Goal: Information Seeking & Learning: Learn about a topic

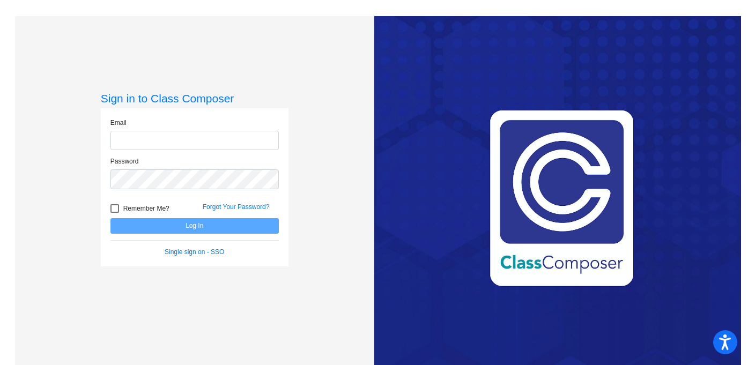
type input "[EMAIL_ADDRESS][DOMAIN_NAME]"
click at [197, 228] on button "Log In" at bounding box center [195, 226] width 168 height 16
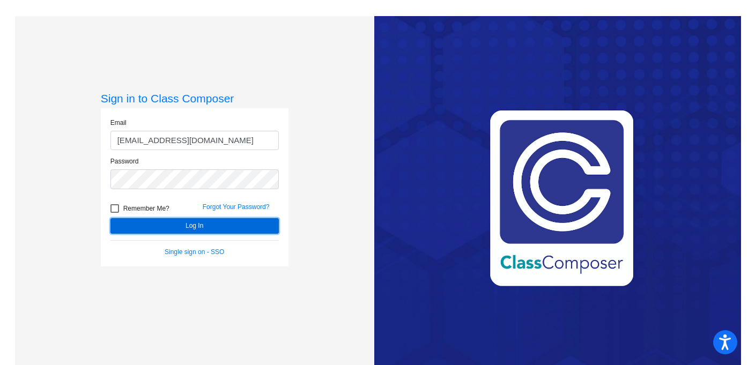
click at [197, 228] on button "Log In" at bounding box center [195, 226] width 168 height 16
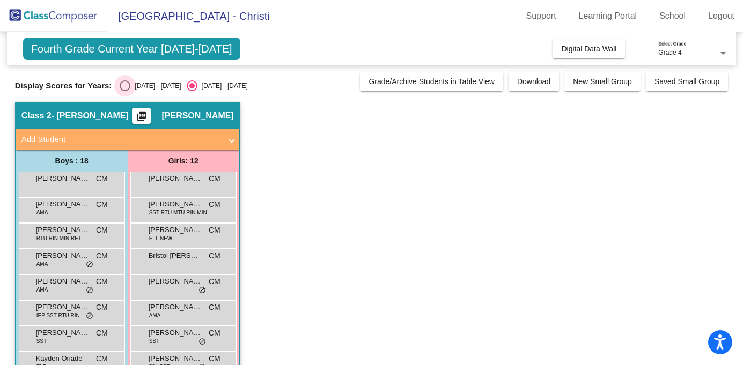
click at [124, 86] on div "Select an option" at bounding box center [125, 85] width 11 height 11
click at [124, 91] on input "[DATE] - [DATE]" at bounding box center [124, 91] width 1 height 1
radio input "true"
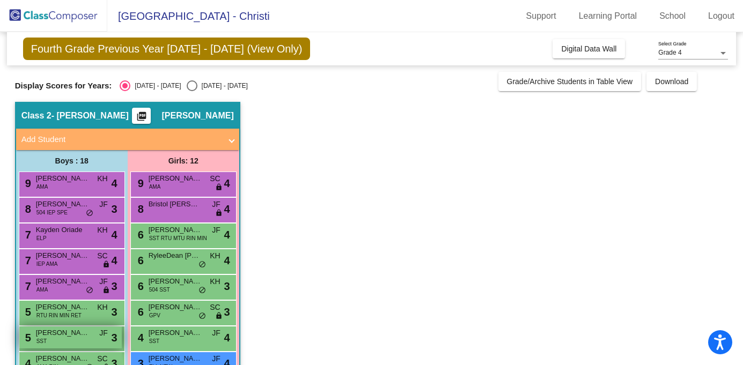
click at [65, 340] on div "5 [PERSON_NAME] SST JF lock do_not_disturb_alt 3" at bounding box center [70, 338] width 102 height 22
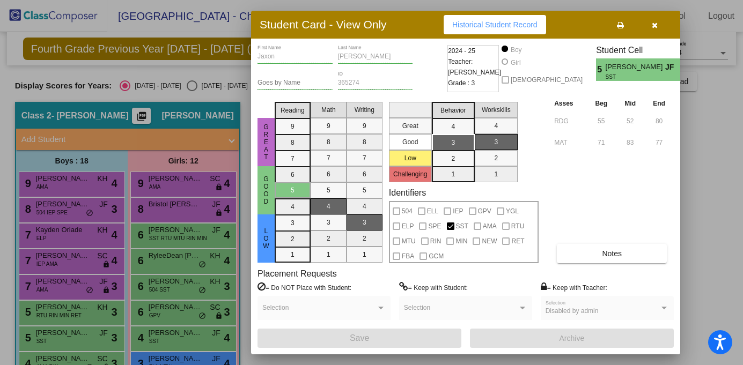
click at [655, 24] on icon "button" at bounding box center [655, 25] width 6 height 8
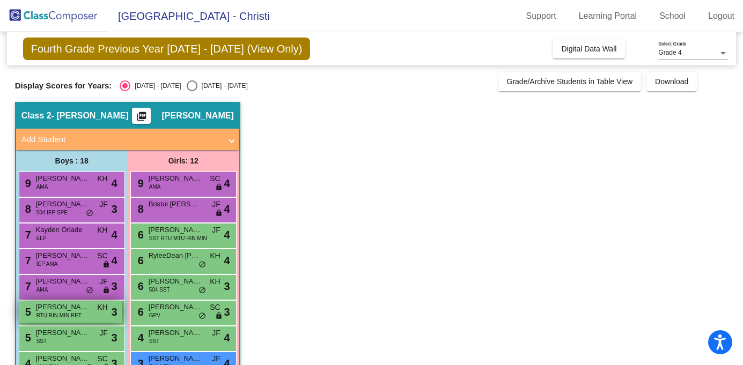
click at [60, 313] on span "RTU RIN MIN RET" at bounding box center [58, 316] width 45 height 8
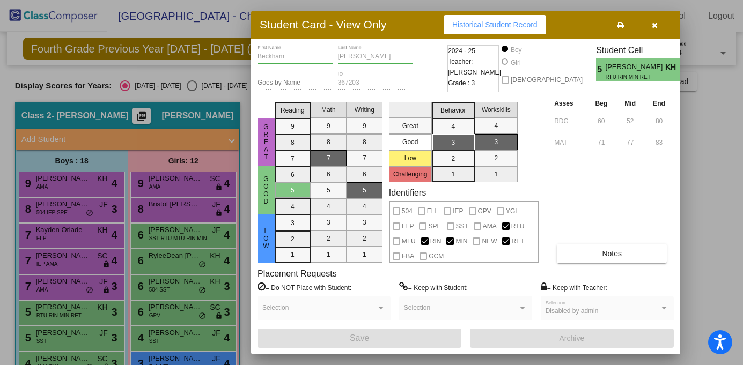
click at [657, 24] on icon "button" at bounding box center [655, 25] width 6 height 8
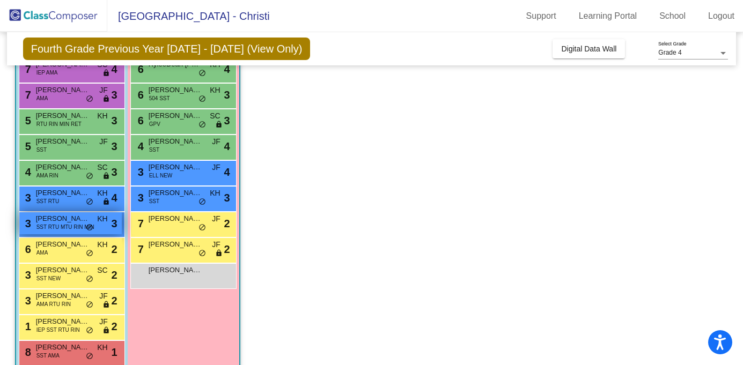
scroll to position [194, 0]
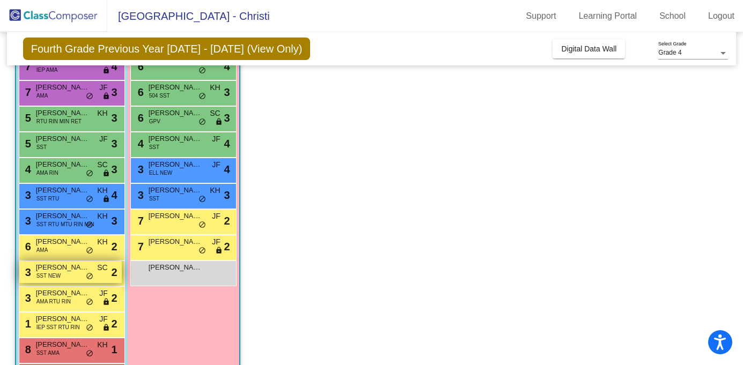
click at [61, 273] on span "[PERSON_NAME]" at bounding box center [63, 267] width 54 height 11
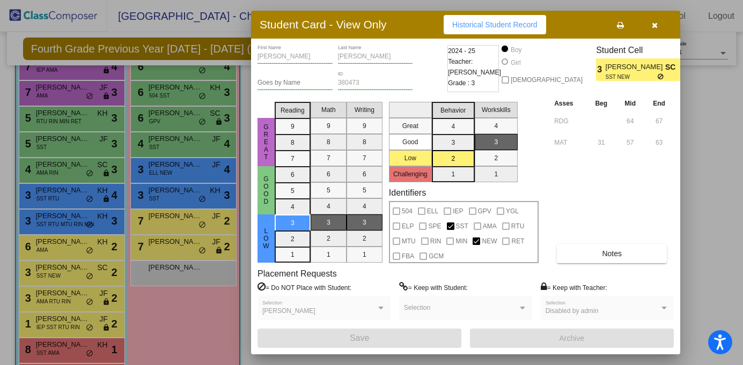
click at [656, 23] on icon "button" at bounding box center [655, 25] width 6 height 8
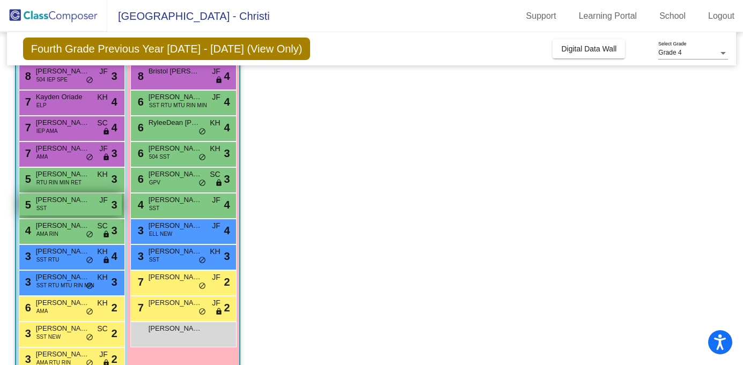
scroll to position [132, 0]
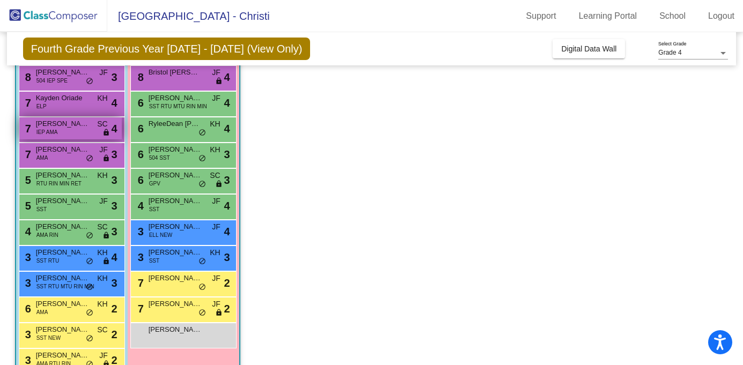
click at [60, 134] on div "7 [PERSON_NAME] IEP AMA SC lock do_not_disturb_alt 4" at bounding box center [70, 128] width 102 height 22
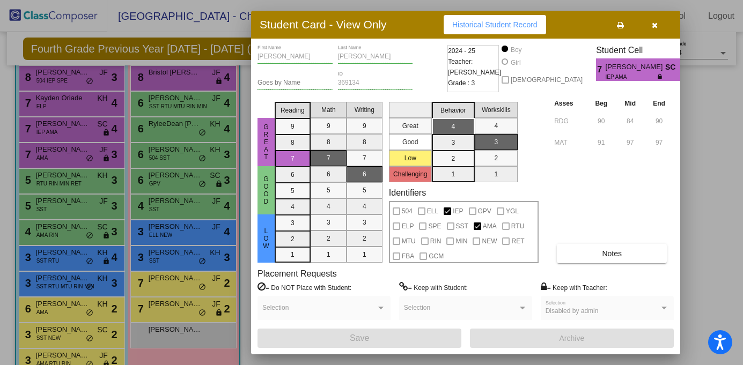
click at [657, 24] on button "button" at bounding box center [654, 24] width 34 height 19
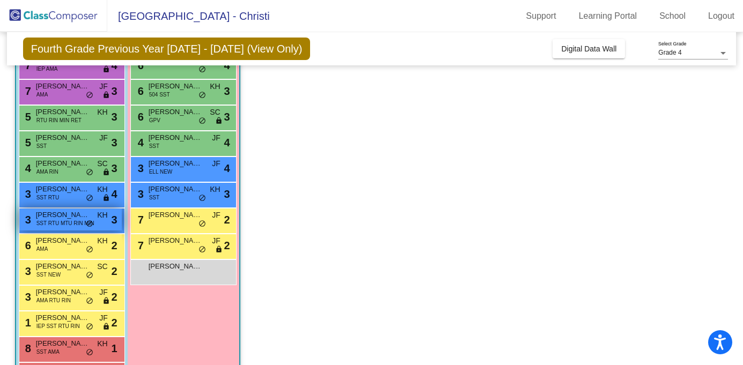
scroll to position [196, 0]
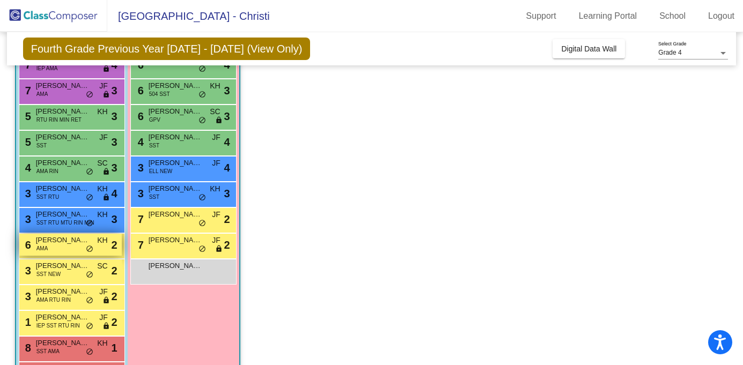
click at [54, 250] on div "6 [PERSON_NAME] AMA KH lock do_not_disturb_alt 2" at bounding box center [70, 245] width 102 height 22
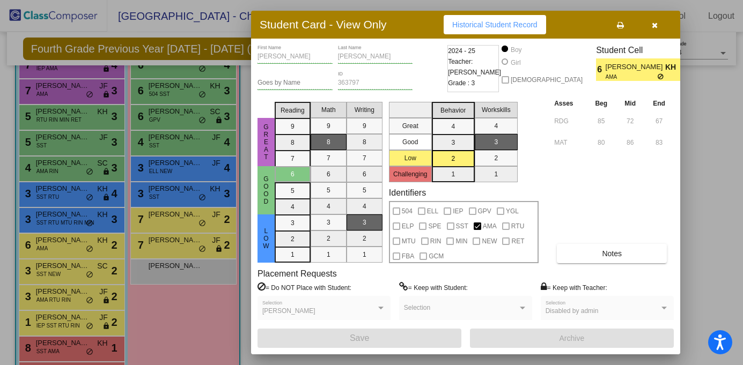
click at [655, 26] on icon "button" at bounding box center [655, 25] width 6 height 8
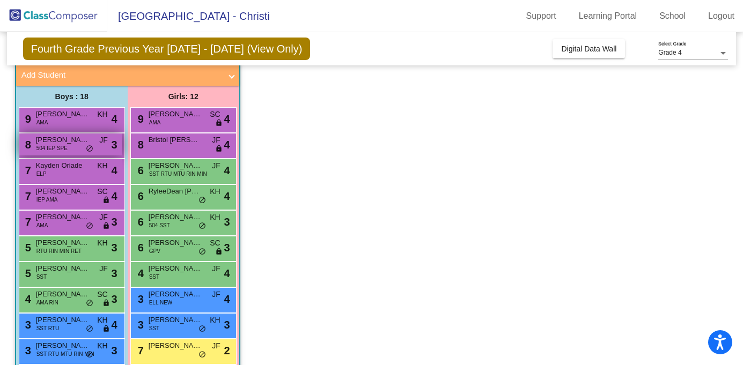
scroll to position [63, 0]
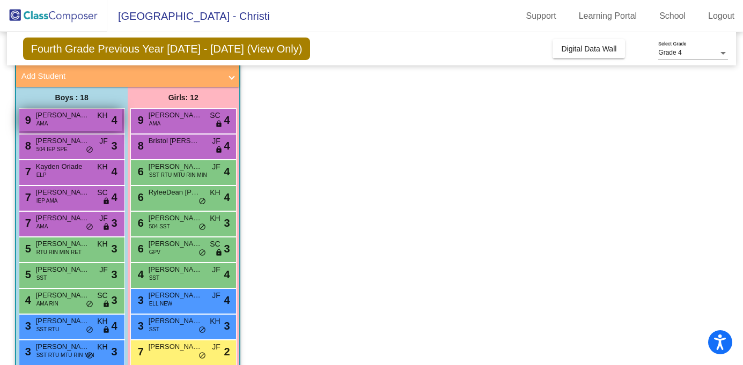
click at [57, 116] on span "[PERSON_NAME]" at bounding box center [63, 115] width 54 height 11
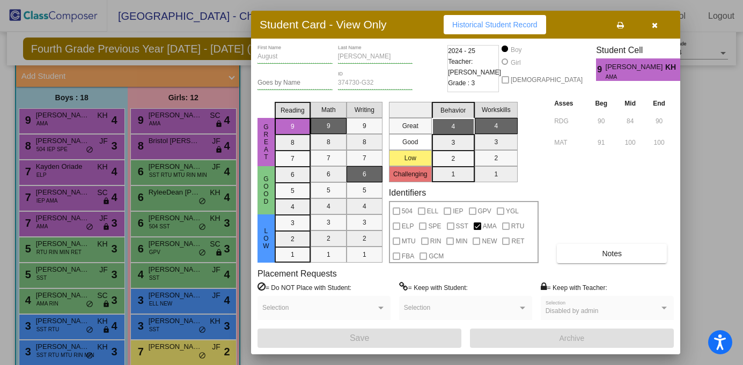
click at [650, 162] on div "Asses Beg Mid End RDG 90 84 90 MAT 91 100 100 Notes" at bounding box center [613, 181] width 122 height 166
click at [654, 25] on icon "button" at bounding box center [655, 25] width 6 height 8
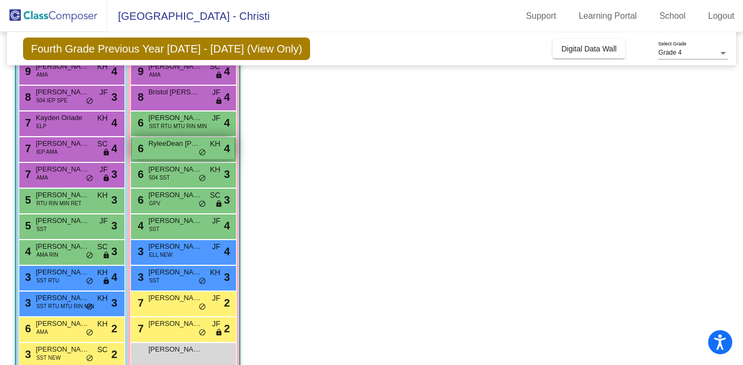
scroll to position [119, 0]
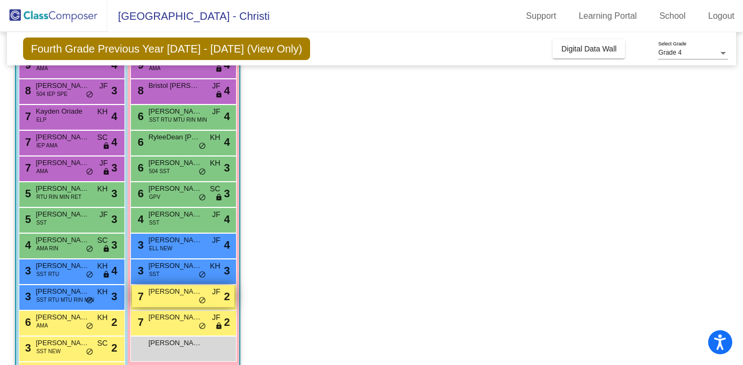
click at [165, 295] on span "[PERSON_NAME]" at bounding box center [176, 291] width 54 height 11
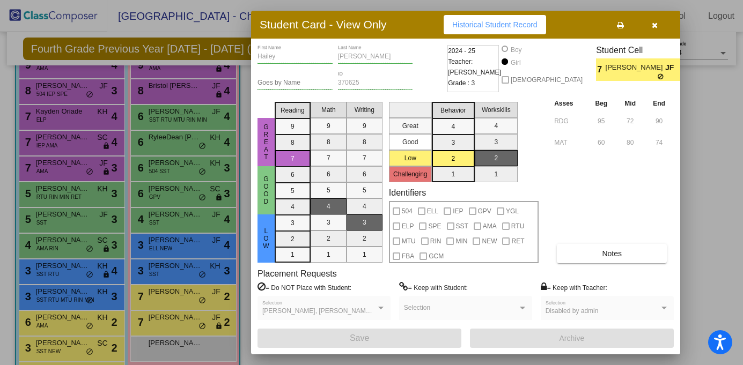
click at [657, 25] on icon "button" at bounding box center [655, 25] width 6 height 8
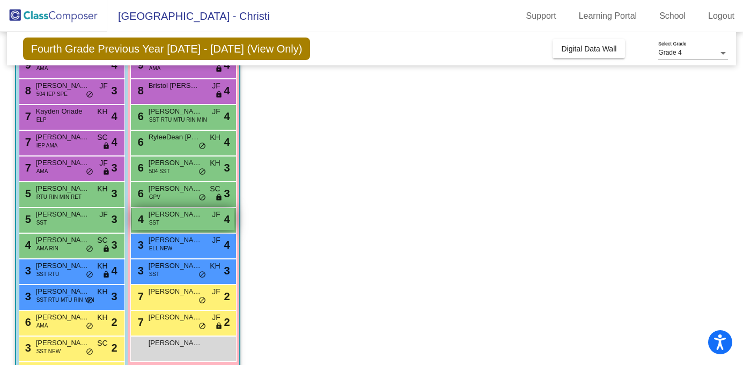
click at [186, 226] on div "4 [PERSON_NAME] SST JF lock do_not_disturb_alt 4" at bounding box center [183, 219] width 102 height 22
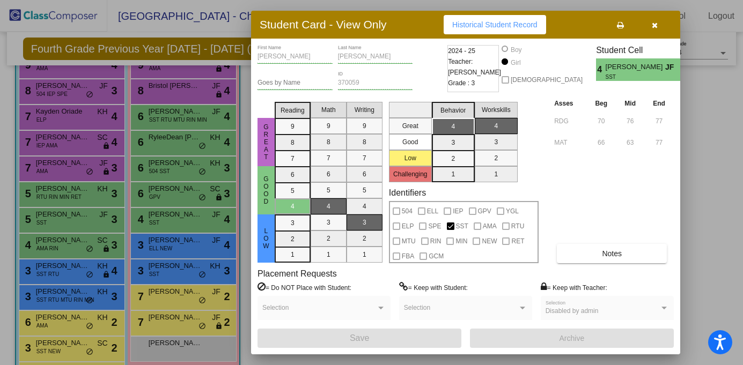
click at [652, 25] on icon "button" at bounding box center [655, 25] width 6 height 8
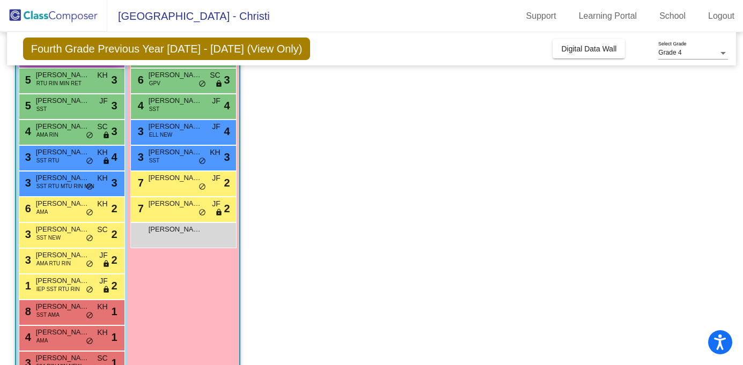
scroll to position [233, 0]
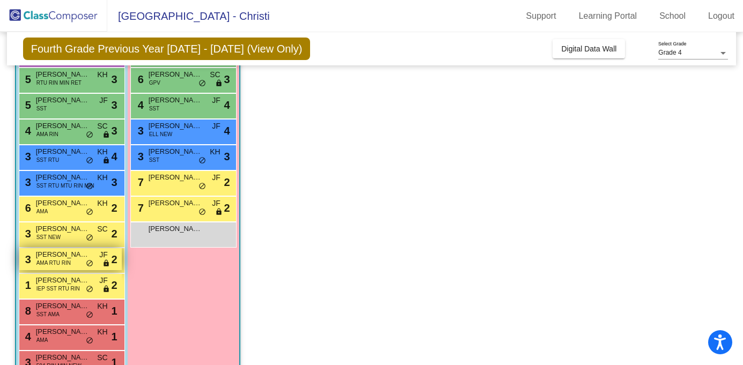
click at [60, 263] on span "AMA RTU RIN" at bounding box center [53, 263] width 34 height 8
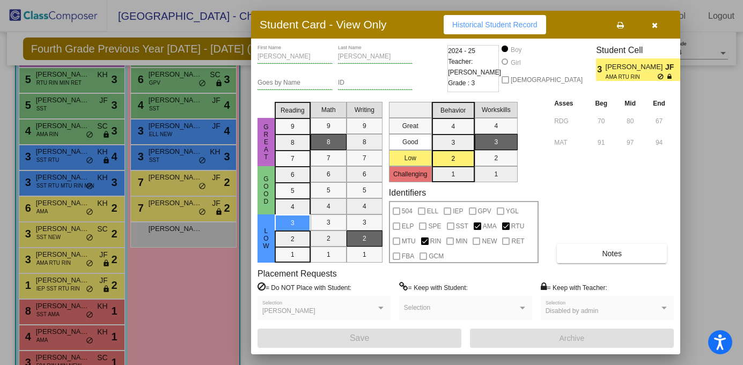
scroll to position [0, 0]
click at [656, 24] on icon "button" at bounding box center [655, 25] width 6 height 8
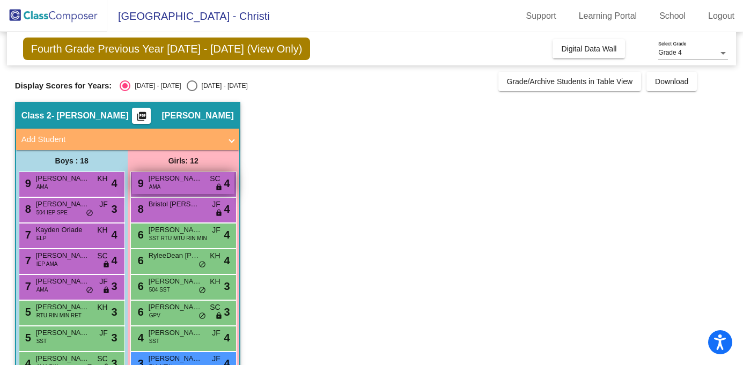
click at [177, 187] on div "9 [PERSON_NAME] AMA SC lock do_not_disturb_alt 4" at bounding box center [183, 183] width 102 height 22
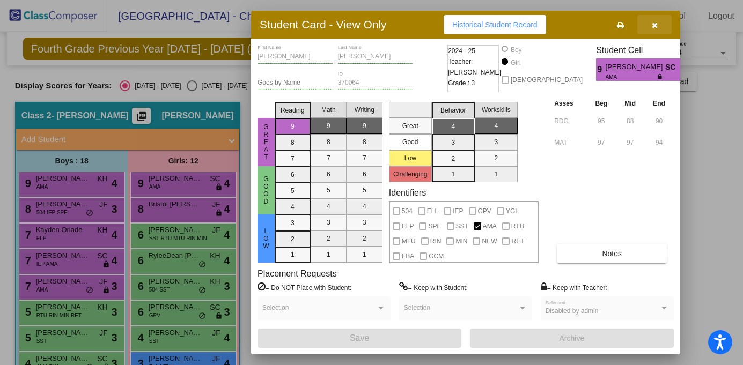
click at [652, 23] on icon "button" at bounding box center [655, 25] width 6 height 8
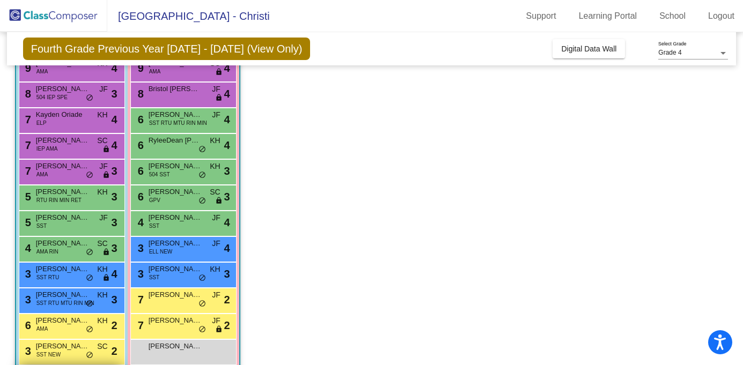
scroll to position [103, 0]
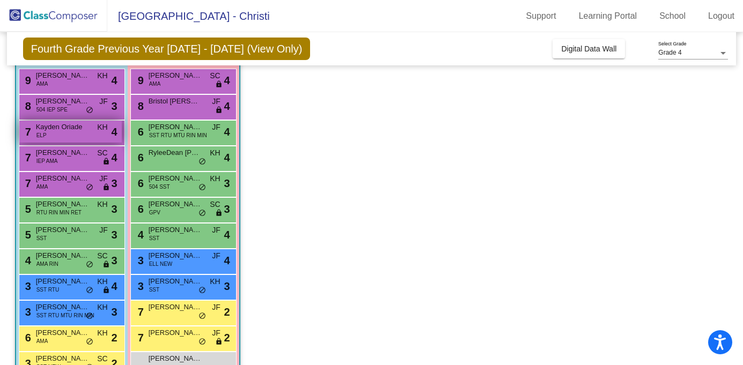
click at [64, 129] on span "Kayden Oriade" at bounding box center [63, 127] width 54 height 11
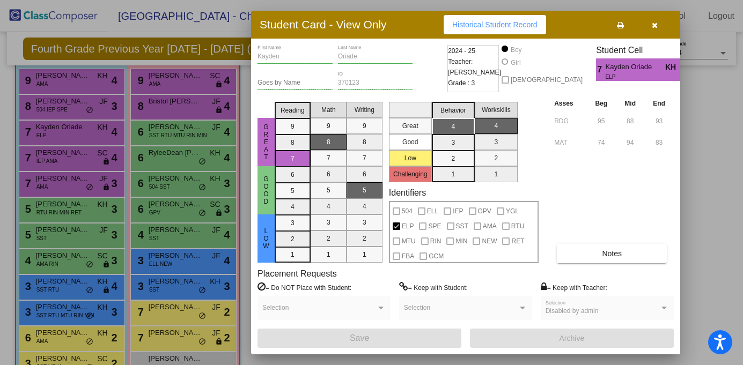
click at [650, 34] on button "button" at bounding box center [654, 24] width 34 height 19
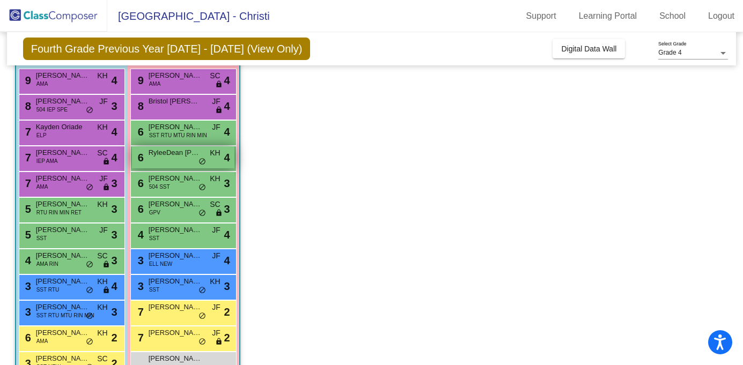
click at [175, 155] on span "RyleeDean [PERSON_NAME]" at bounding box center [176, 153] width 54 height 11
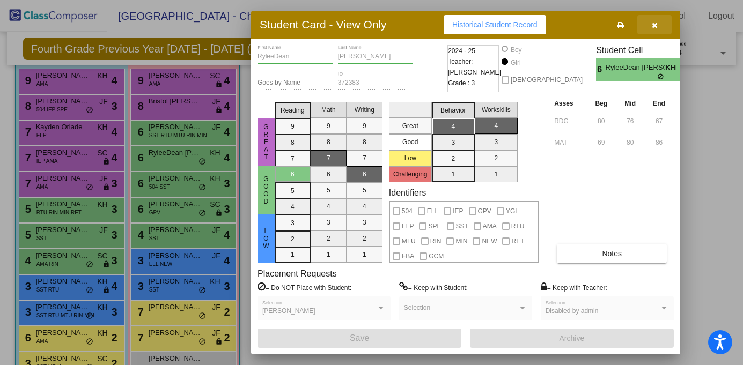
click at [653, 20] on span "button" at bounding box center [655, 24] width 6 height 9
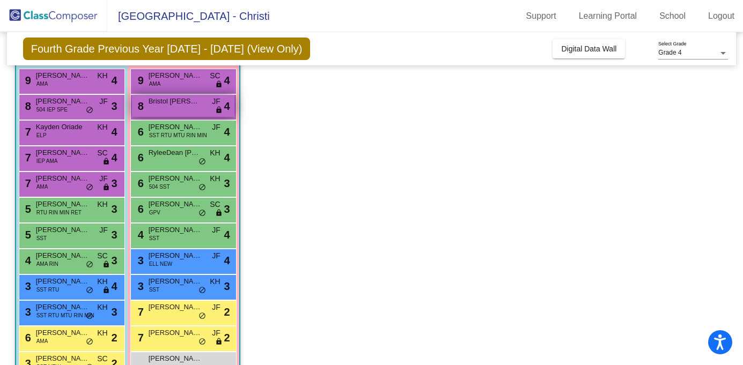
click at [187, 106] on div "8 Bristol [PERSON_NAME] lock do_not_disturb_alt 4" at bounding box center [183, 106] width 102 height 22
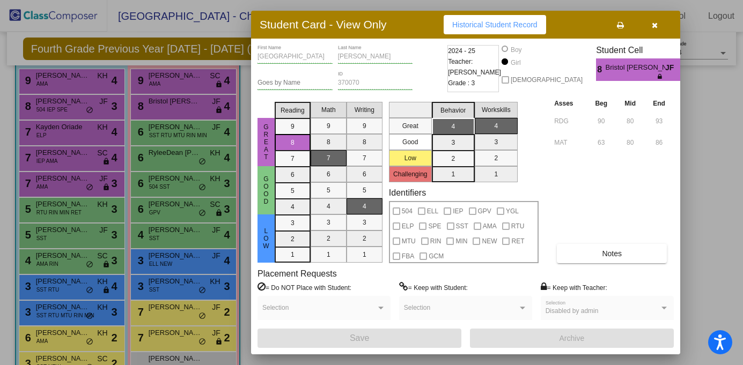
click at [659, 27] on button "button" at bounding box center [654, 24] width 34 height 19
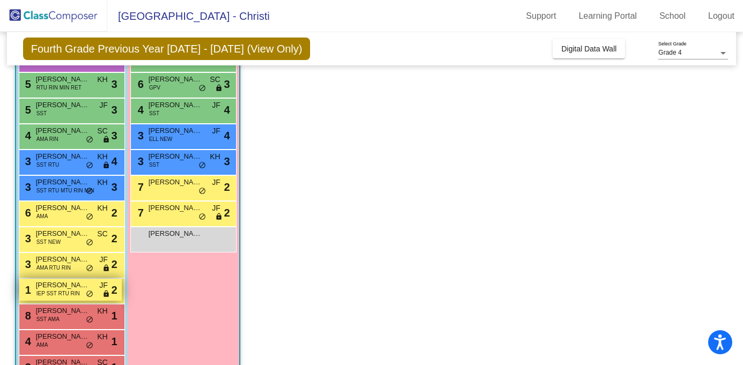
scroll to position [227, 0]
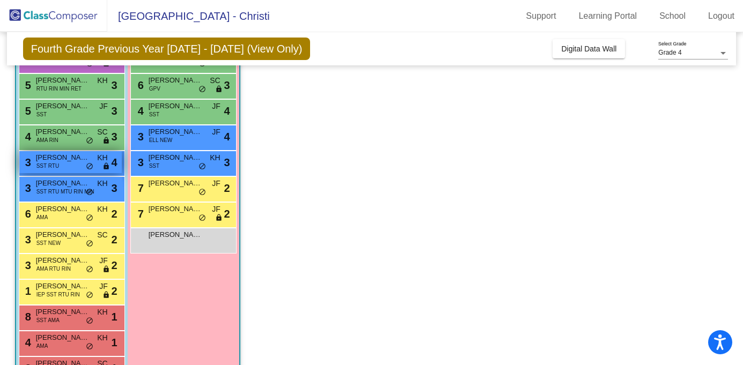
click at [65, 163] on div "3 [PERSON_NAME] SST RTU KH lock do_not_disturb_alt 4" at bounding box center [70, 162] width 102 height 22
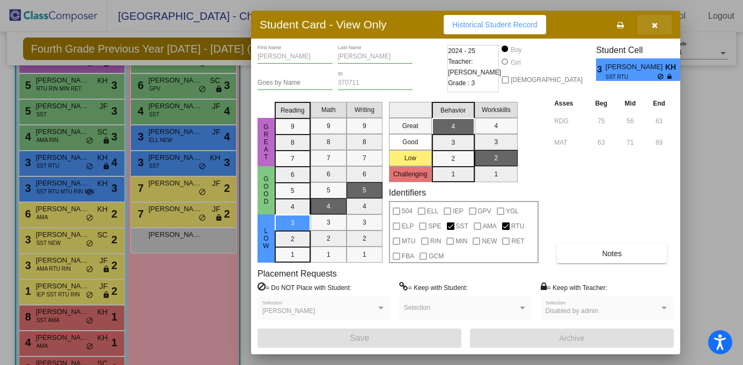
click at [653, 25] on icon "button" at bounding box center [655, 25] width 6 height 8
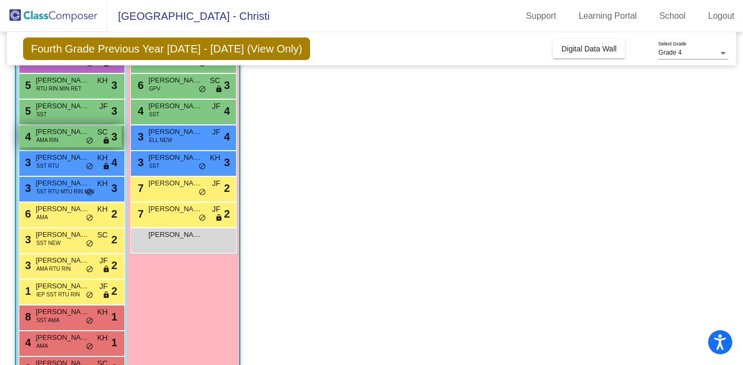
click at [58, 138] on div "4 [PERSON_NAME] AMA RIN SC lock do_not_disturb_alt 3" at bounding box center [70, 137] width 102 height 22
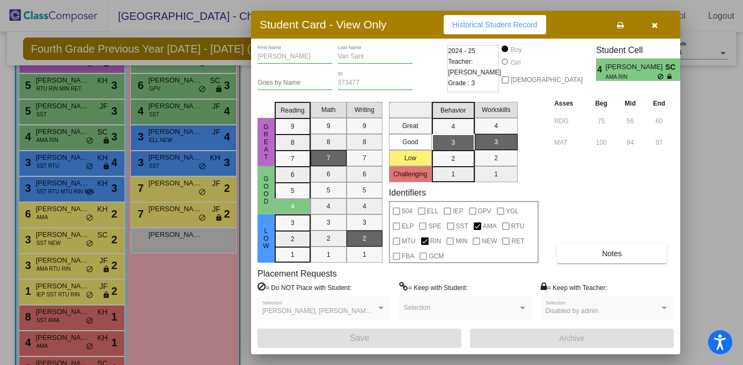
click at [655, 27] on icon "button" at bounding box center [655, 25] width 6 height 8
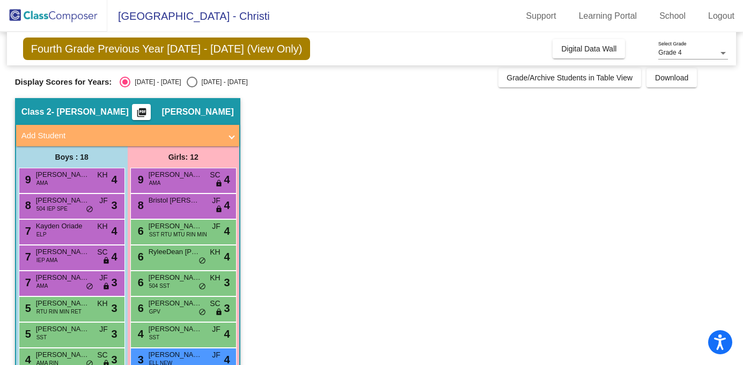
scroll to position [0, 0]
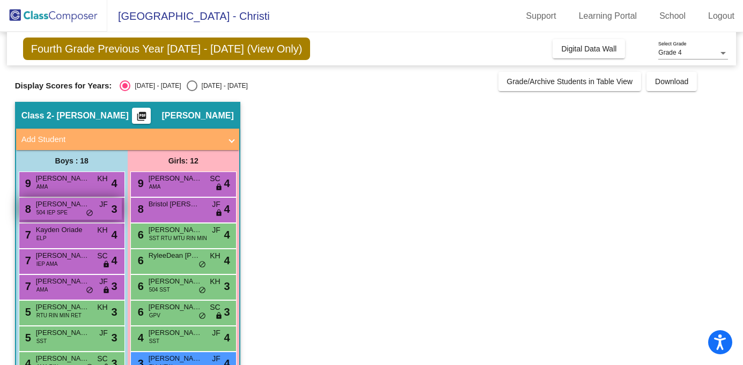
click at [57, 205] on span "[PERSON_NAME]" at bounding box center [63, 204] width 54 height 11
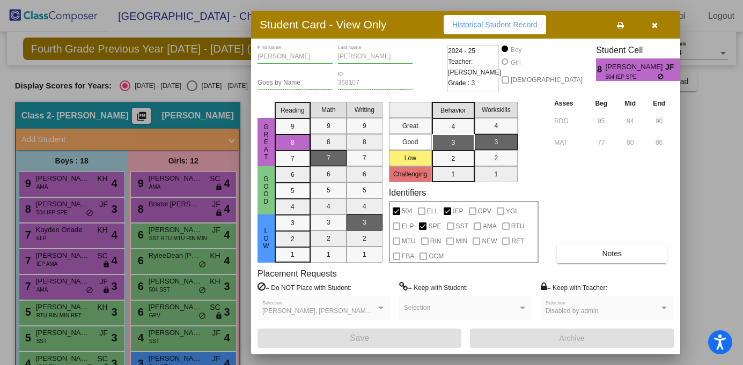
click at [653, 31] on button "button" at bounding box center [654, 24] width 34 height 19
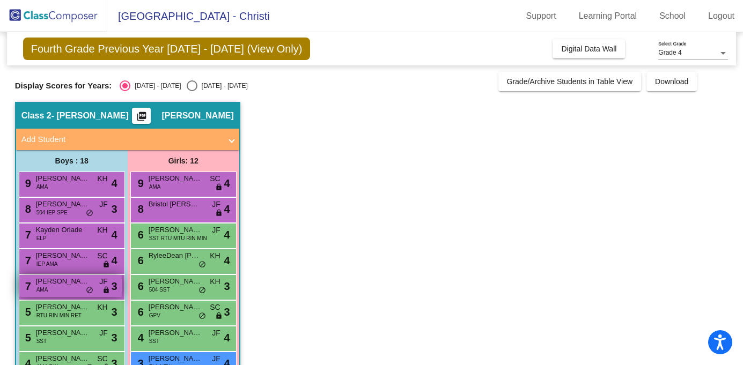
click at [59, 292] on div "7 [PERSON_NAME] AMA JF lock do_not_disturb_alt 3" at bounding box center [70, 286] width 102 height 22
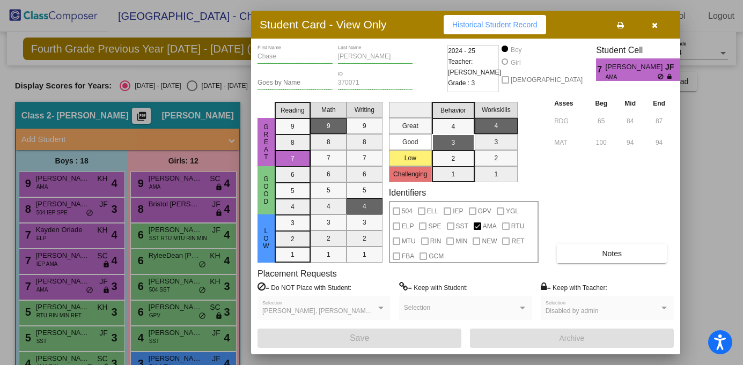
click at [655, 24] on icon "button" at bounding box center [655, 25] width 6 height 8
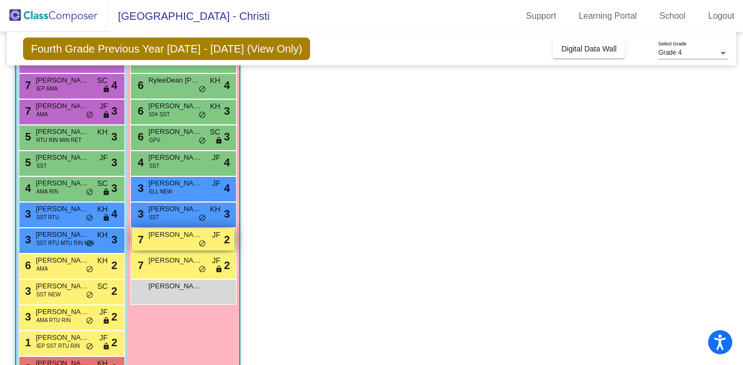
scroll to position [175, 0]
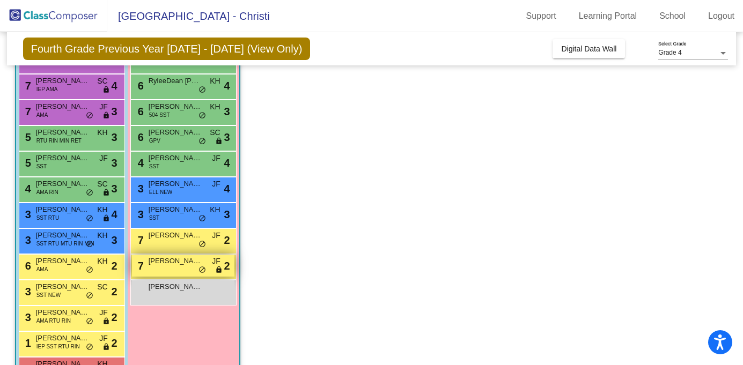
click at [171, 263] on span "[PERSON_NAME]" at bounding box center [176, 261] width 54 height 11
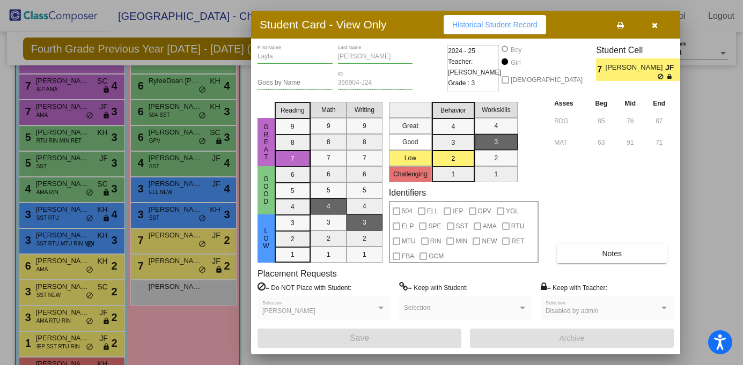
click at [655, 24] on icon "button" at bounding box center [655, 25] width 6 height 8
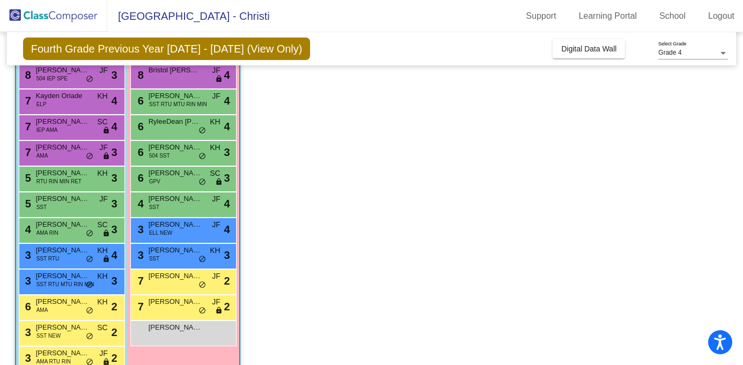
scroll to position [118, 0]
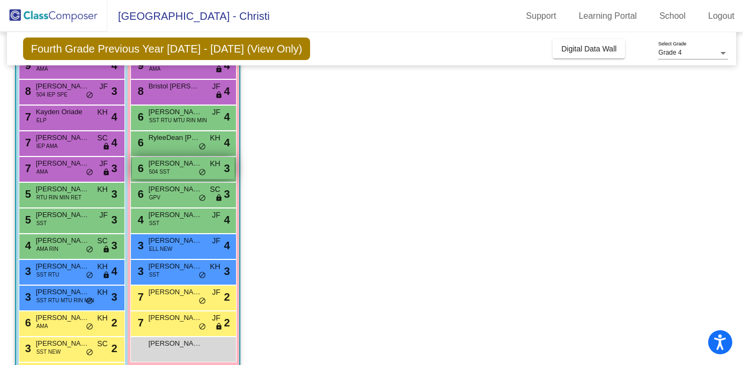
click at [176, 168] on div "6 [PERSON_NAME] 504 SST KH lock do_not_disturb_alt 3" at bounding box center [183, 168] width 102 height 22
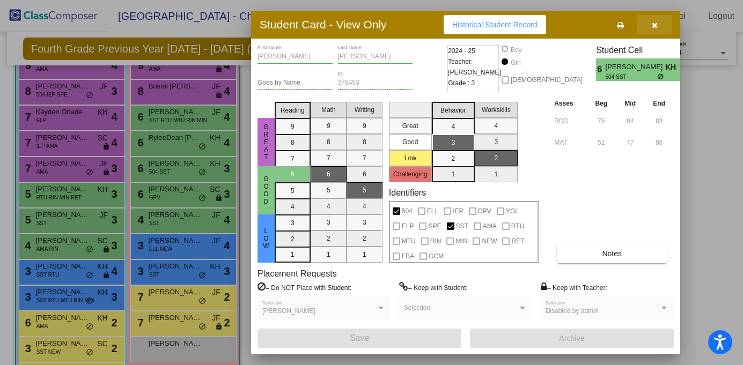
click at [653, 24] on icon "button" at bounding box center [655, 25] width 6 height 8
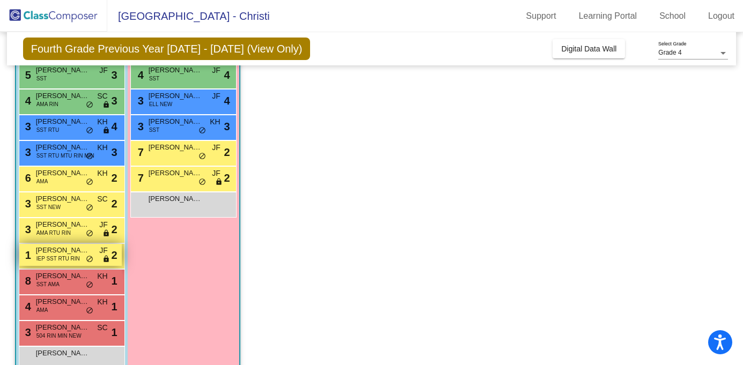
scroll to position [278, 0]
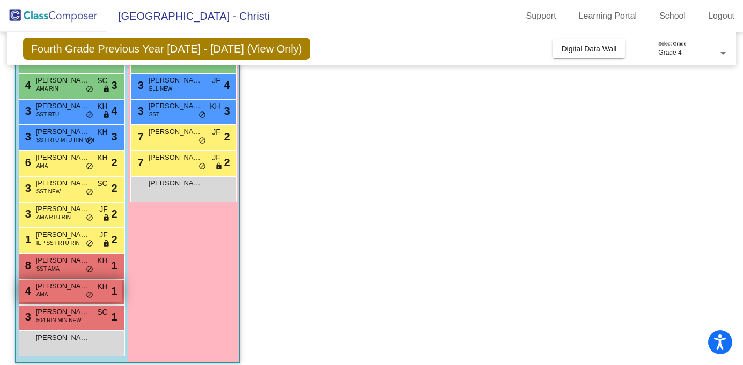
click at [63, 294] on div "4 [PERSON_NAME] AMA KH lock do_not_disturb_alt 1" at bounding box center [70, 291] width 102 height 22
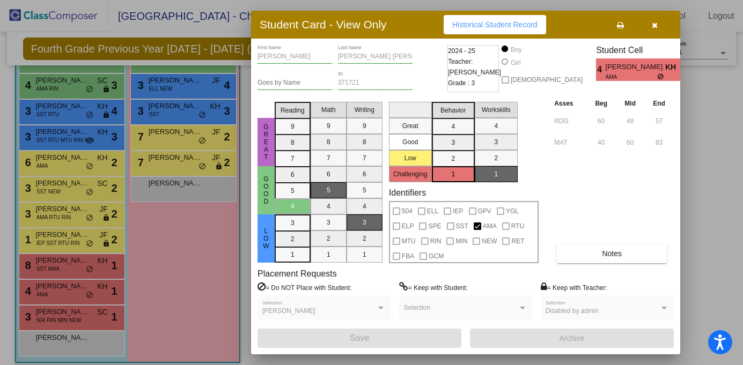
click at [654, 22] on icon "button" at bounding box center [655, 25] width 6 height 8
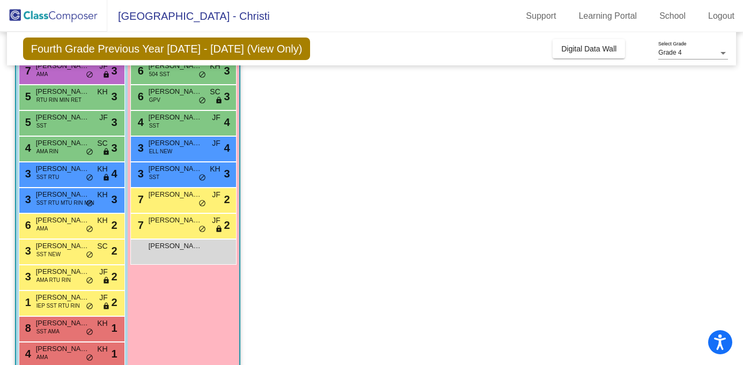
scroll to position [215, 0]
click at [64, 204] on span "SST RTU MTU RIN MIN" at bounding box center [65, 204] width 58 height 8
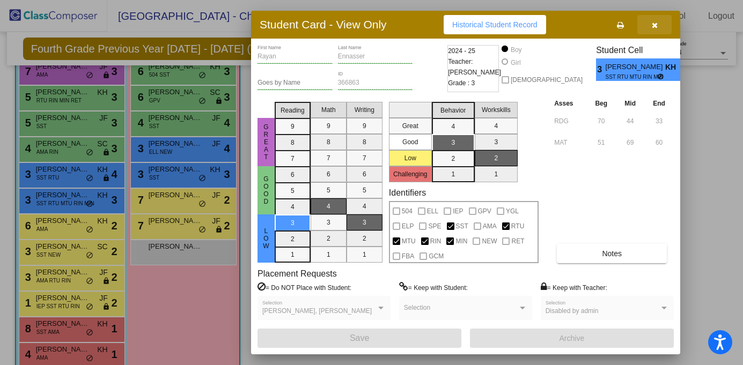
click at [654, 26] on icon "button" at bounding box center [655, 25] width 6 height 8
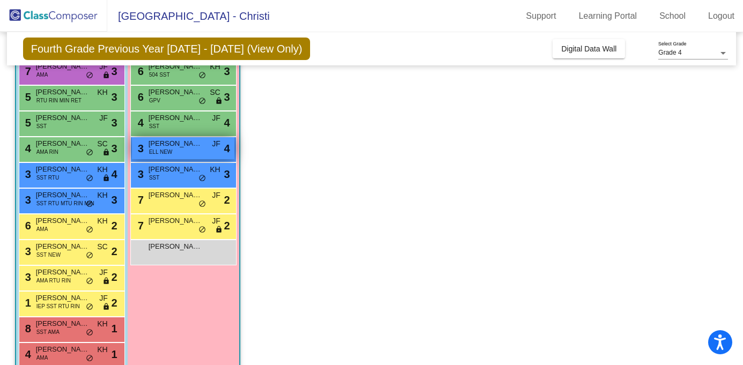
click at [189, 148] on span "[PERSON_NAME]" at bounding box center [176, 143] width 54 height 11
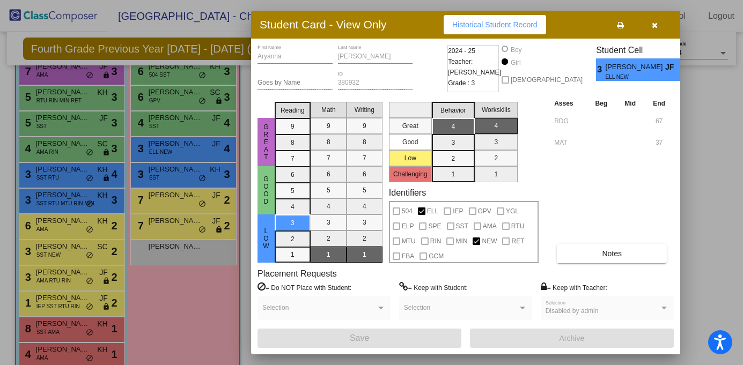
click at [656, 26] on icon "button" at bounding box center [655, 25] width 6 height 8
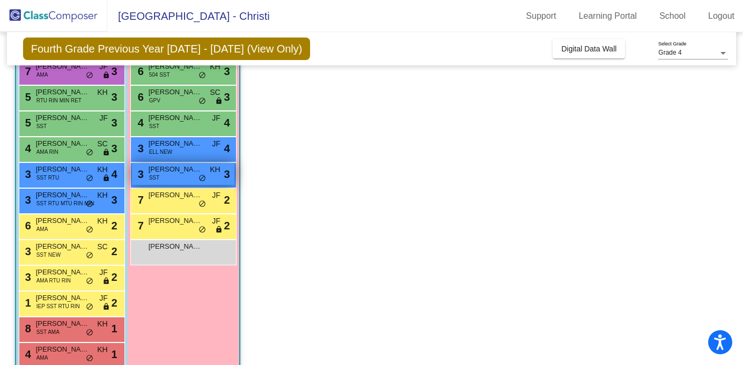
click at [169, 174] on span "[PERSON_NAME]" at bounding box center [176, 169] width 54 height 11
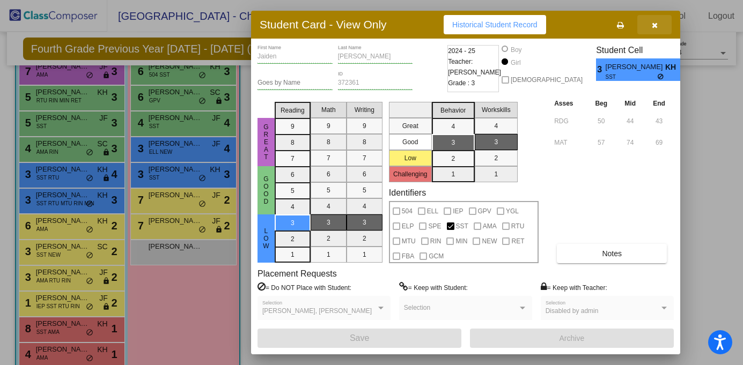
click at [654, 25] on icon "button" at bounding box center [655, 25] width 6 height 8
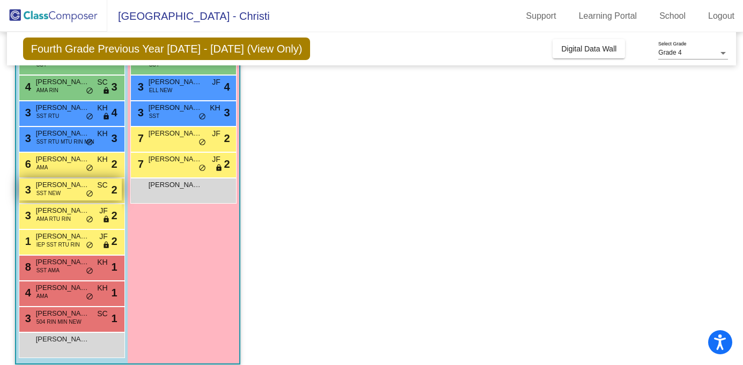
scroll to position [287, 0]
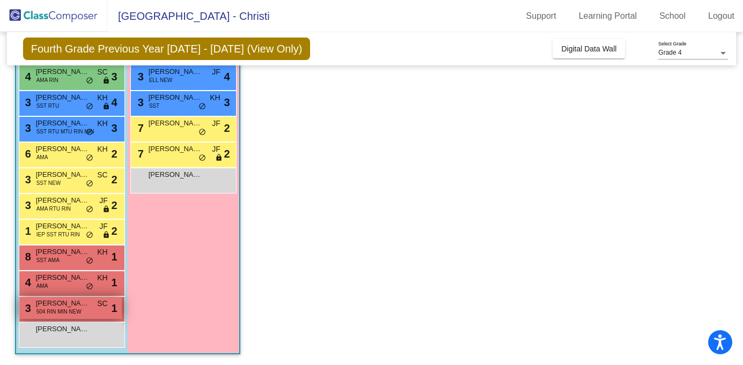
click at [56, 312] on span "504 RIN MIN NEW" at bounding box center [58, 312] width 45 height 8
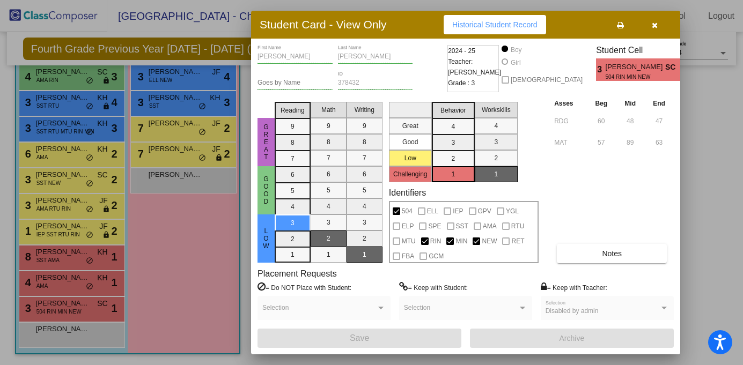
click at [655, 23] on icon "button" at bounding box center [655, 25] width 6 height 8
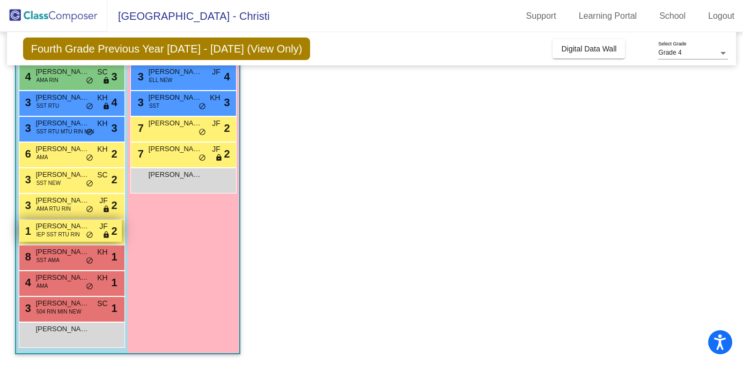
click at [53, 228] on span "[PERSON_NAME]" at bounding box center [63, 226] width 54 height 11
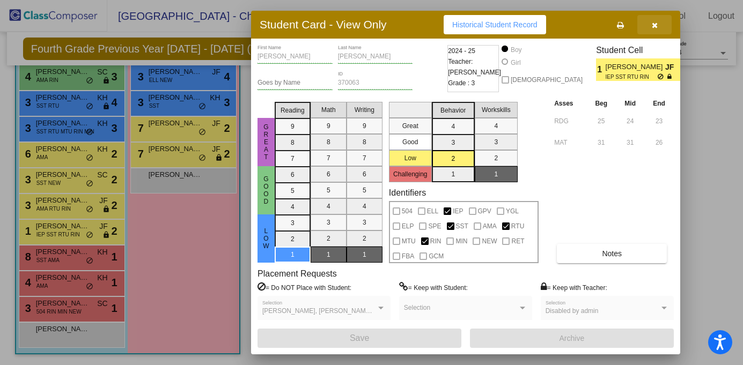
click at [656, 24] on icon "button" at bounding box center [655, 25] width 6 height 8
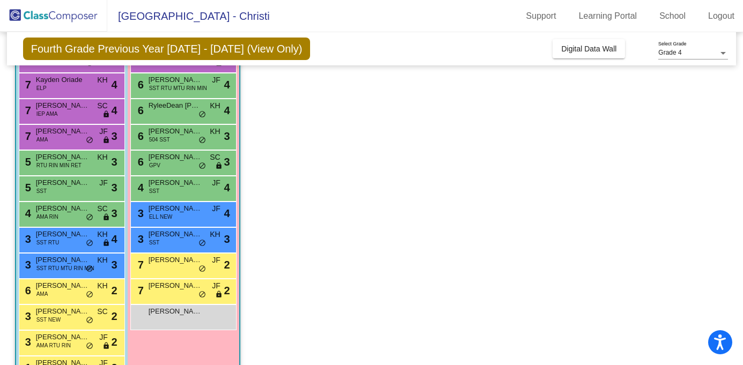
scroll to position [150, 0]
click at [179, 161] on span "[PERSON_NAME]" at bounding box center [176, 157] width 54 height 11
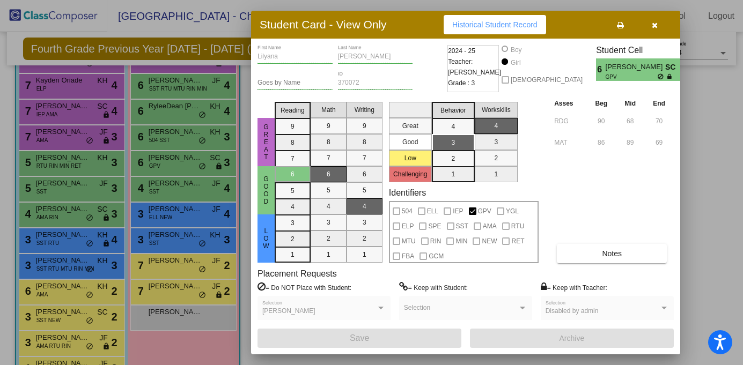
click at [653, 26] on icon "button" at bounding box center [655, 25] width 6 height 8
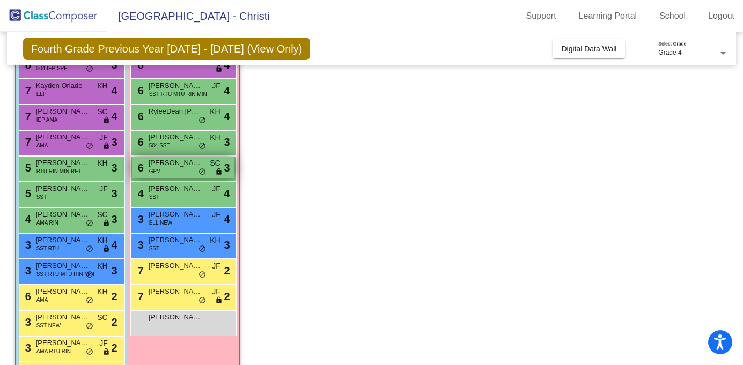
scroll to position [151, 0]
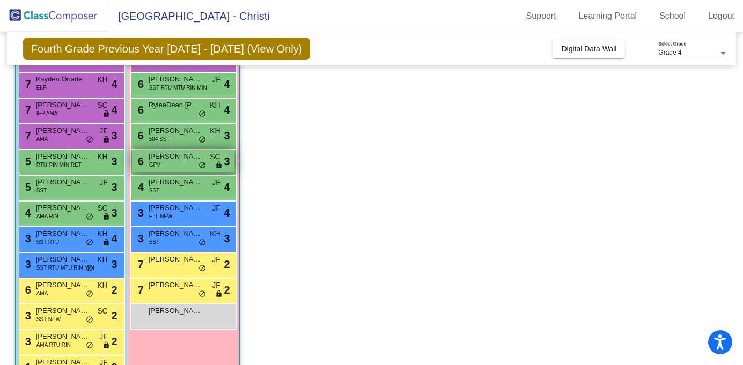
click at [174, 165] on div "6 [PERSON_NAME] GPV SC lock do_not_disturb_alt 3" at bounding box center [183, 161] width 102 height 22
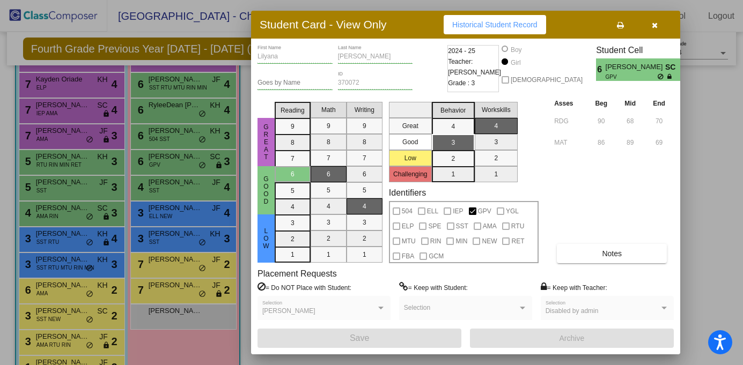
click at [174, 239] on div at bounding box center [371, 182] width 743 height 365
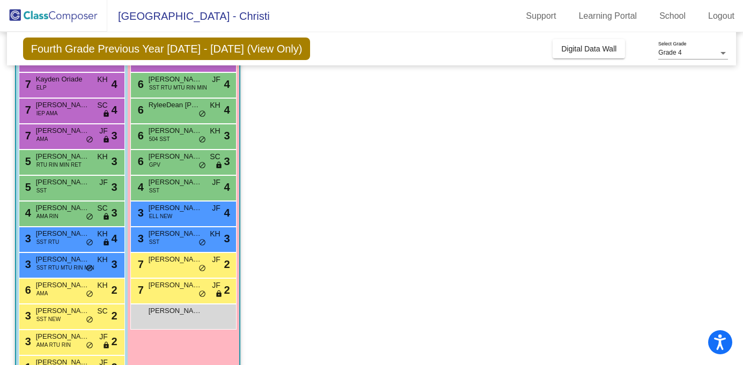
click at [174, 239] on div "3 [PERSON_NAME] SST KH lock do_not_disturb_alt 3" at bounding box center [183, 238] width 102 height 22
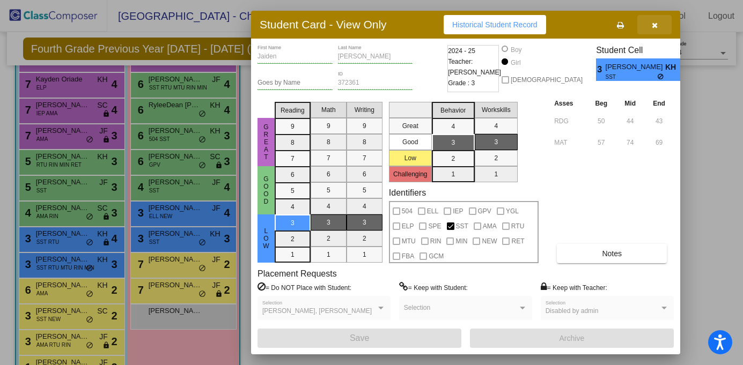
click at [653, 24] on icon "button" at bounding box center [655, 25] width 6 height 8
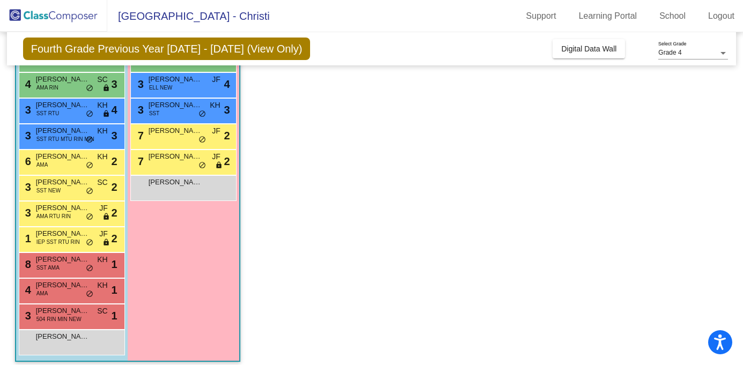
scroll to position [287, 0]
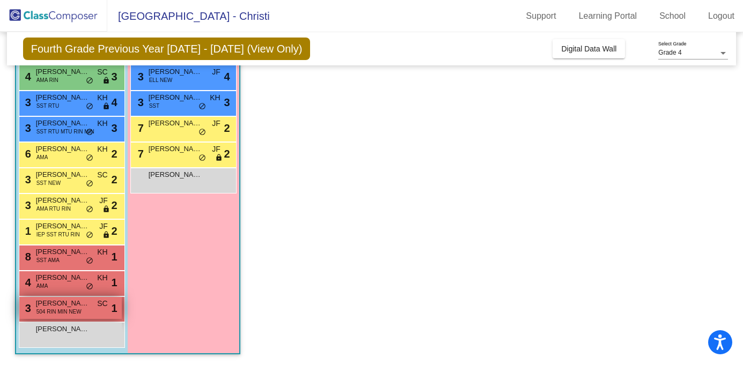
click at [69, 305] on span "[PERSON_NAME]" at bounding box center [63, 303] width 54 height 11
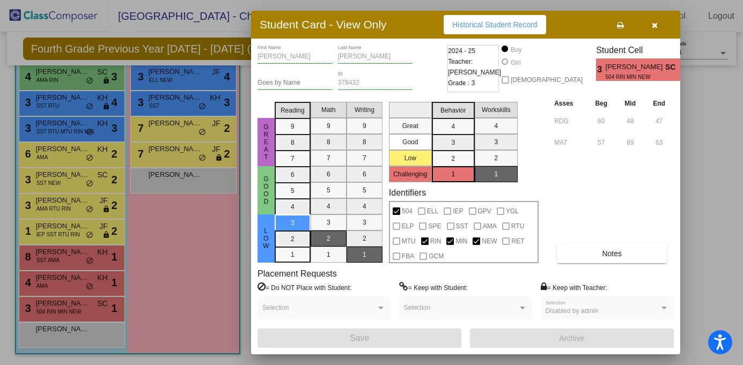
click at [656, 21] on span "button" at bounding box center [655, 24] width 6 height 9
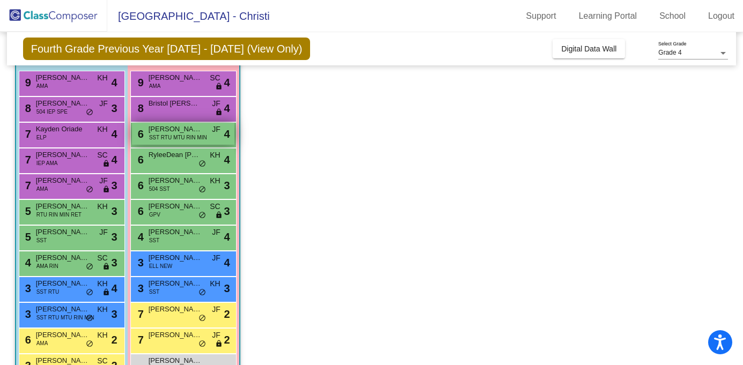
scroll to position [110, 0]
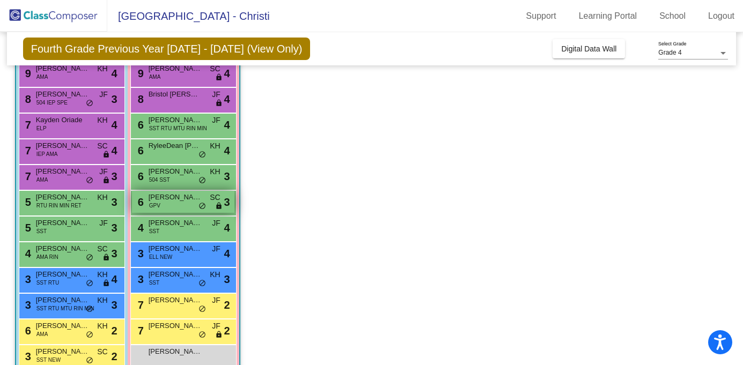
click at [169, 202] on span "[PERSON_NAME]" at bounding box center [176, 197] width 54 height 11
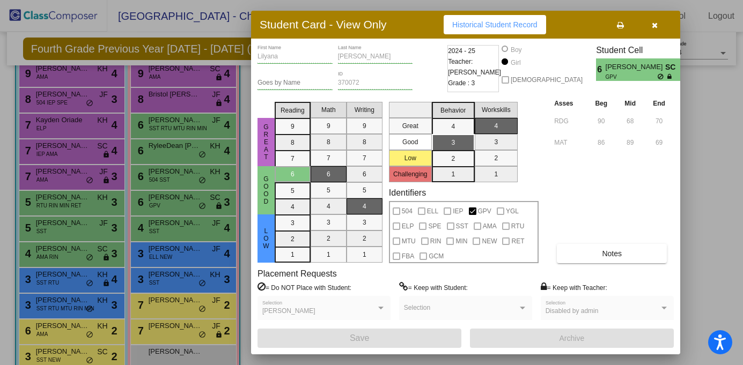
click at [655, 25] on icon "button" at bounding box center [655, 25] width 6 height 8
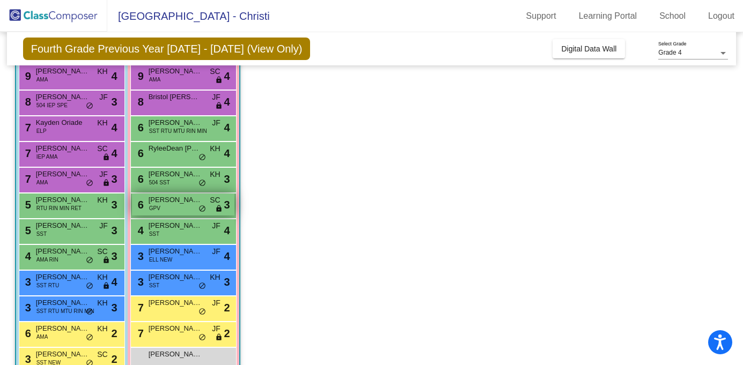
scroll to position [109, 0]
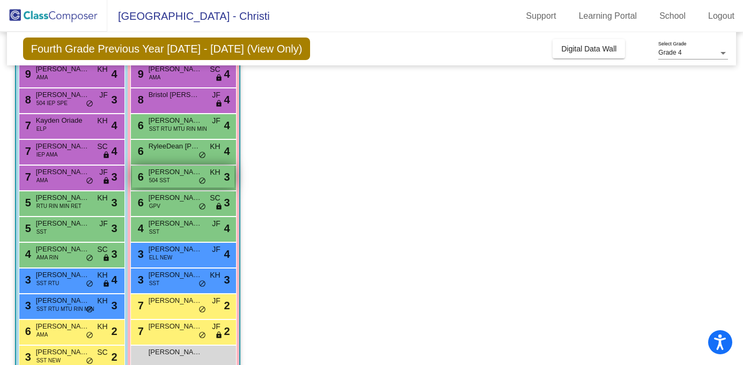
click at [175, 177] on span "[PERSON_NAME]" at bounding box center [176, 172] width 54 height 11
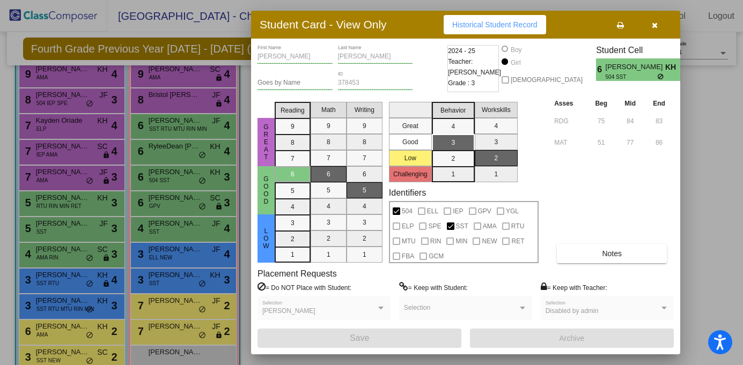
click at [655, 23] on icon "button" at bounding box center [655, 25] width 6 height 8
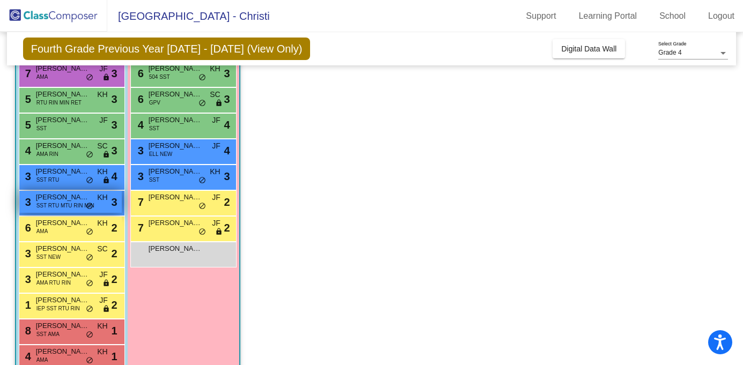
scroll to position [287, 0]
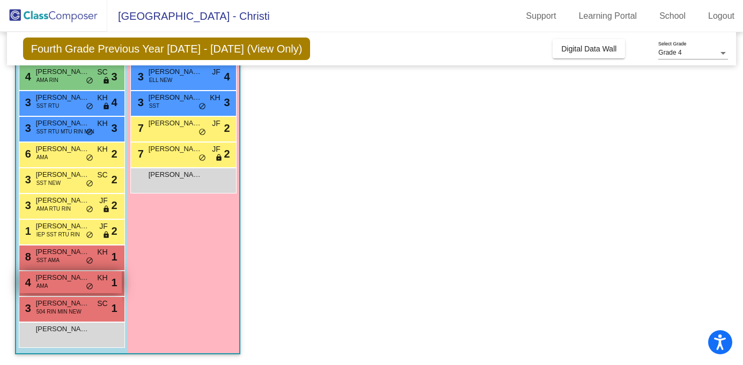
click at [62, 282] on span "[PERSON_NAME]" at bounding box center [63, 278] width 54 height 11
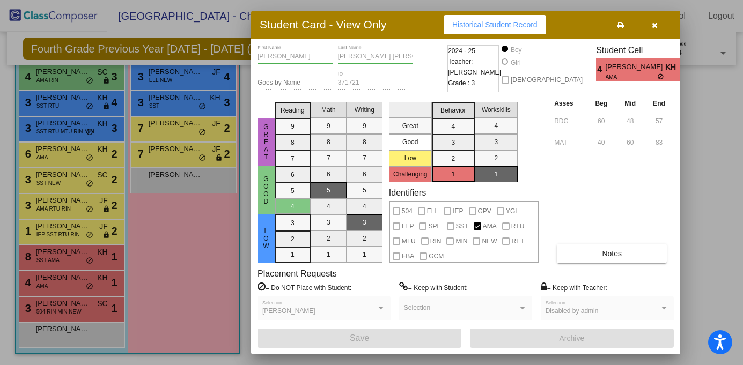
click at [655, 24] on icon "button" at bounding box center [655, 25] width 6 height 8
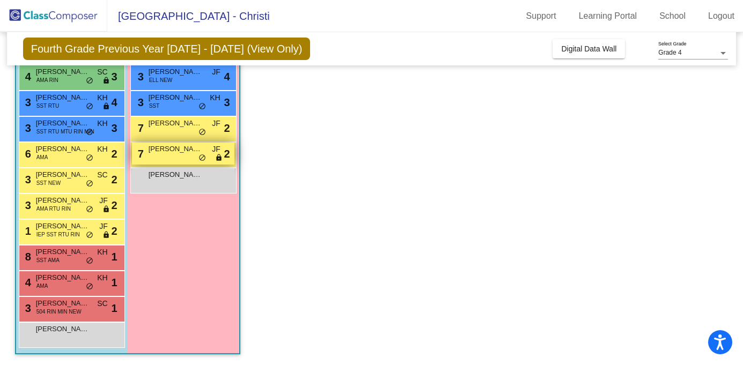
scroll to position [0, 0]
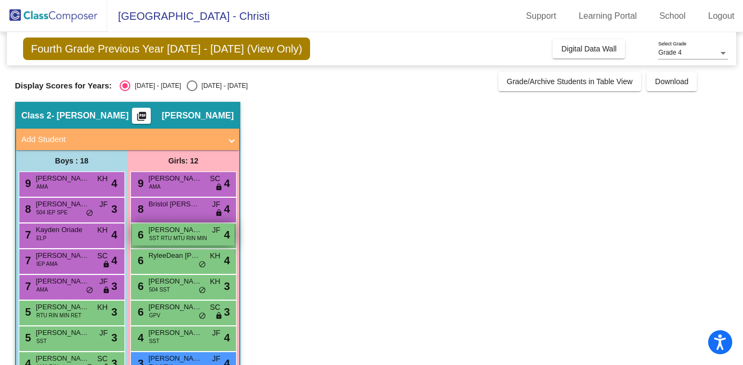
click at [177, 240] on span "SST RTU MTU RIN MIN" at bounding box center [178, 238] width 58 height 8
